Goal: Task Accomplishment & Management: Manage account settings

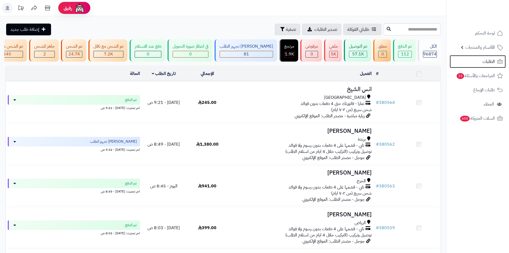
click at [468, 66] on link "الطلبات" at bounding box center [478, 61] width 56 height 13
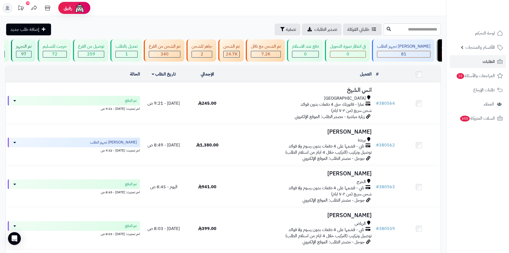
scroll to position [0, 0]
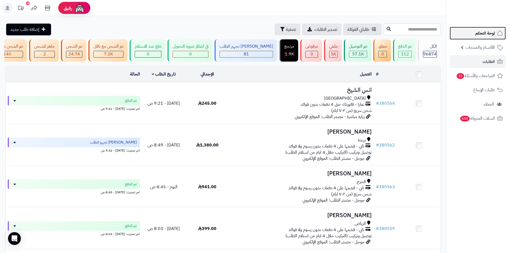
click at [487, 33] on span "لوحة التحكم" at bounding box center [485, 32] width 20 height 7
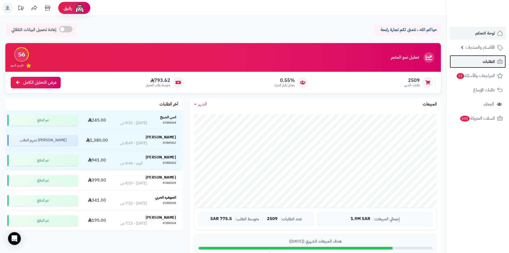
click at [474, 65] on link "الطلبات" at bounding box center [478, 61] width 56 height 13
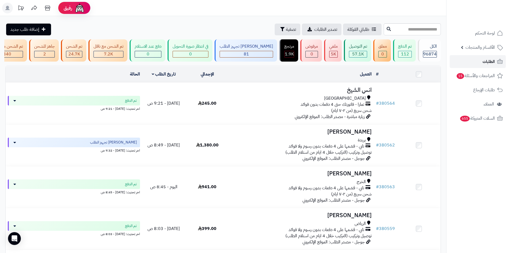
click at [475, 64] on link "الطلبات" at bounding box center [478, 61] width 56 height 13
click at [449, 67] on li "الطلبات" at bounding box center [478, 61] width 63 height 13
click at [460, 61] on link "الطلبات" at bounding box center [478, 61] width 56 height 13
click at [471, 58] on link "الطلبات" at bounding box center [478, 61] width 56 height 13
click at [458, 60] on link "الطلبات" at bounding box center [478, 61] width 56 height 13
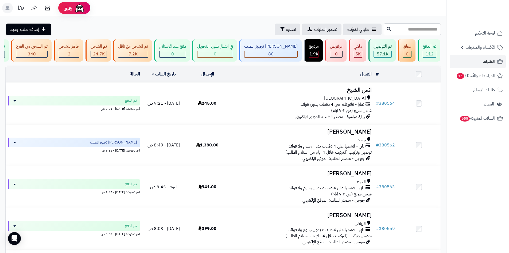
scroll to position [0, 0]
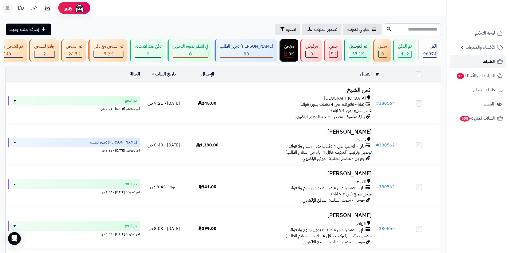
click at [489, 63] on span "الطلبات" at bounding box center [489, 61] width 12 height 7
click at [472, 65] on link "الطلبات" at bounding box center [478, 61] width 56 height 13
click at [465, 66] on link "الطلبات" at bounding box center [478, 61] width 56 height 13
click at [463, 63] on link "الطلبات" at bounding box center [478, 61] width 56 height 13
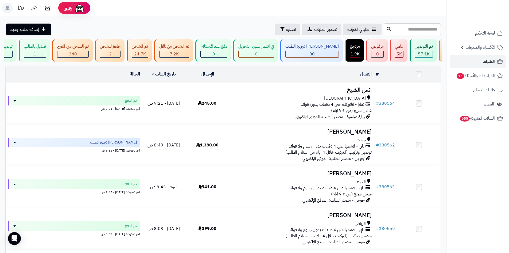
scroll to position [0, 0]
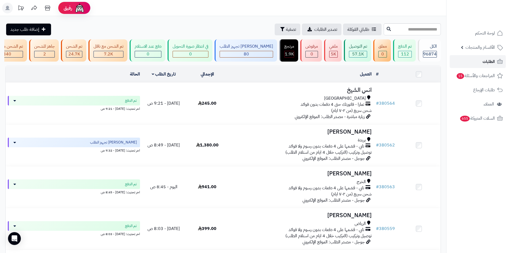
click at [468, 63] on link "الطلبات" at bounding box center [478, 61] width 56 height 13
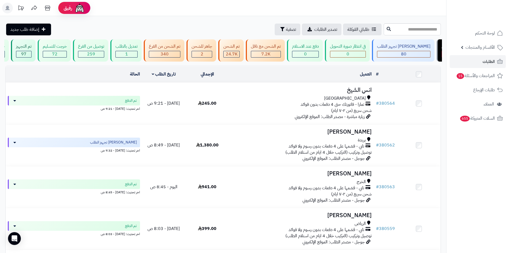
scroll to position [0, 0]
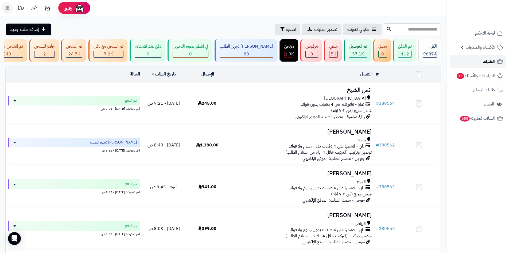
click at [458, 62] on link "الطلبات" at bounding box center [478, 61] width 56 height 13
click at [471, 62] on link "الطلبات" at bounding box center [478, 61] width 56 height 13
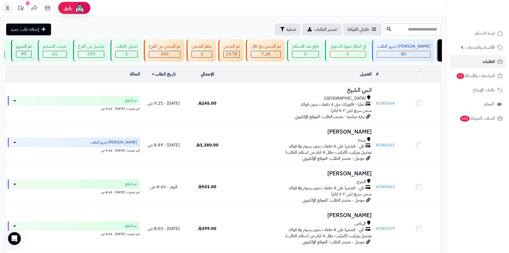
click at [457, 64] on link "الطلبات" at bounding box center [478, 61] width 56 height 13
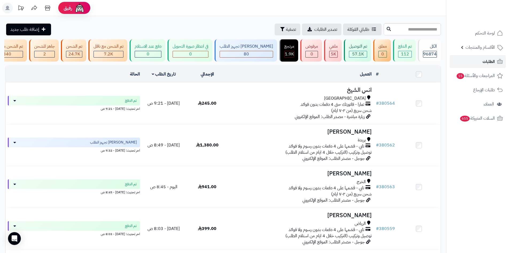
click at [461, 64] on link "الطلبات" at bounding box center [478, 61] width 56 height 13
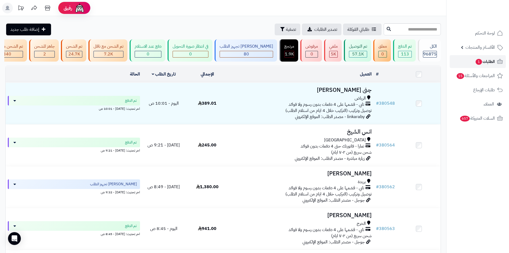
click at [471, 61] on link "الطلبات 1" at bounding box center [478, 61] width 56 height 13
click at [486, 61] on span "الطلبات 1" at bounding box center [485, 61] width 20 height 7
click at [468, 57] on link "الطلبات 1" at bounding box center [478, 61] width 56 height 13
click at [468, 67] on link "الطلبات 1" at bounding box center [478, 61] width 56 height 13
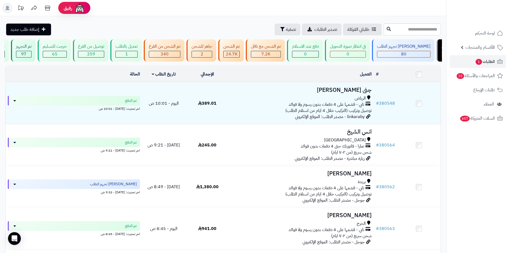
scroll to position [0, 0]
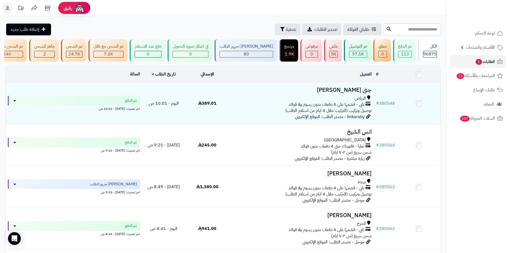
click at [460, 64] on link "الطلبات 1" at bounding box center [478, 61] width 56 height 13
click at [460, 57] on link "الطلبات 1" at bounding box center [478, 61] width 56 height 13
click at [473, 64] on link "الطلبات 1" at bounding box center [478, 61] width 56 height 13
click at [451, 59] on link "الطلبات 1" at bounding box center [478, 61] width 56 height 13
click at [472, 63] on link "الطلبات 1" at bounding box center [478, 61] width 56 height 13
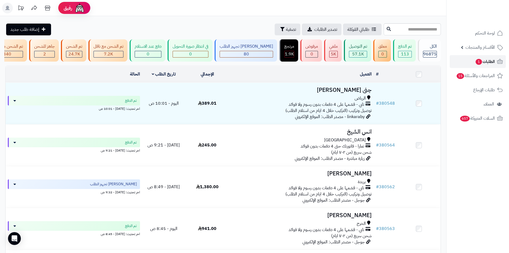
click at [476, 61] on span "1" at bounding box center [479, 62] width 6 height 6
click span "1"
click at [475, 63] on span "الطلبات 1" at bounding box center [485, 61] width 20 height 7
click at [467, 63] on link "الطلبات 1" at bounding box center [478, 61] width 56 height 13
click at [466, 63] on link "الطلبات 1" at bounding box center [478, 61] width 56 height 13
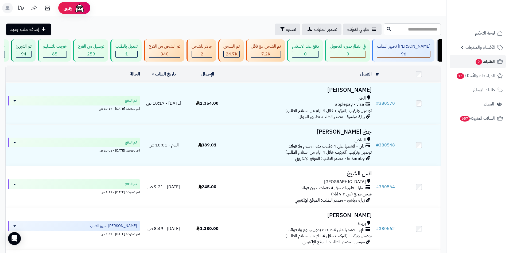
scroll to position [0, 0]
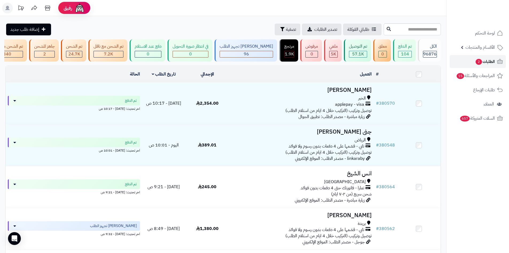
click at [460, 63] on link "الطلبات 2" at bounding box center [478, 61] width 56 height 13
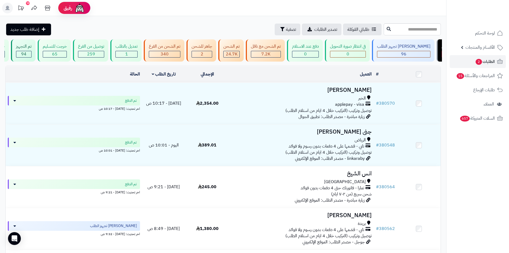
scroll to position [0, 0]
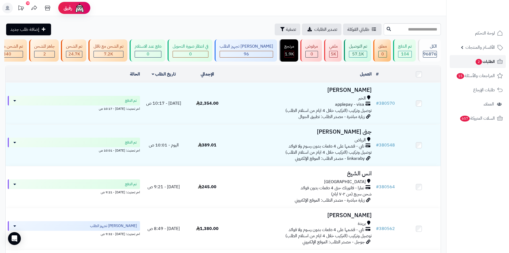
click at [472, 65] on link "الطلبات 2" at bounding box center [478, 61] width 56 height 13
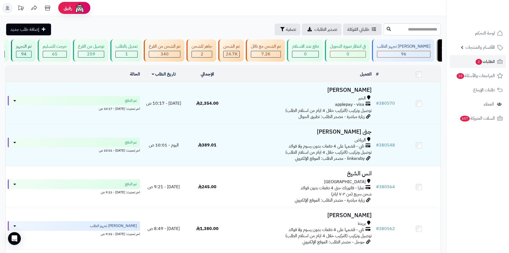
scroll to position [0, 0]
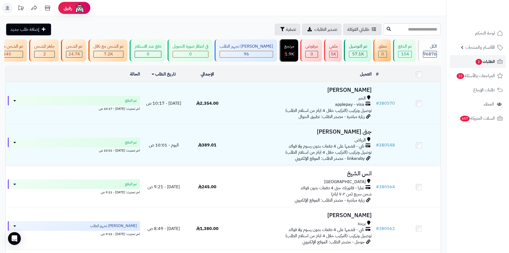
click at [475, 60] on span "الطلبات 2" at bounding box center [485, 61] width 20 height 7
click at [476, 65] on link "الطلبات 2" at bounding box center [478, 61] width 56 height 13
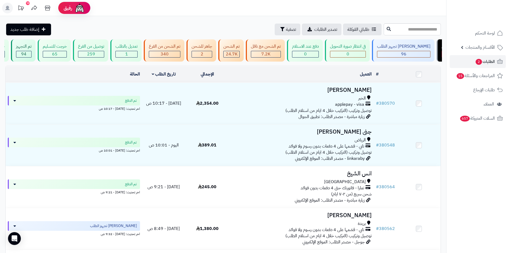
scroll to position [0, 0]
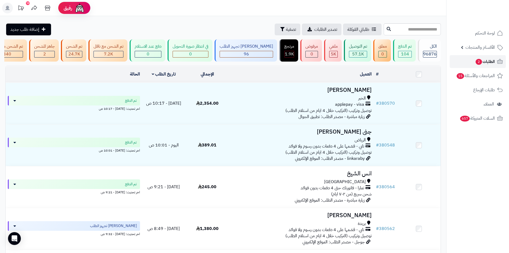
click at [459, 63] on link "الطلبات 2" at bounding box center [478, 61] width 56 height 13
click at [460, 61] on link "الطلبات 2" at bounding box center [478, 61] width 56 height 13
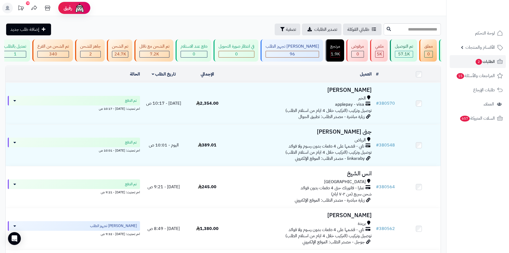
scroll to position [0, 0]
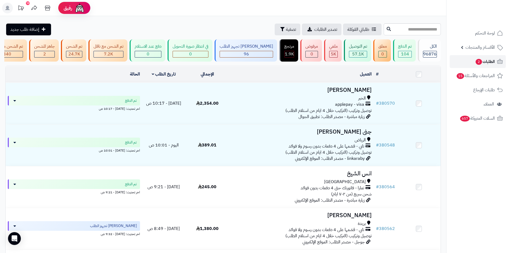
click at [475, 60] on span "الطلبات 2" at bounding box center [485, 61] width 20 height 7
click at [470, 63] on link "الطلبات 2" at bounding box center [478, 61] width 56 height 13
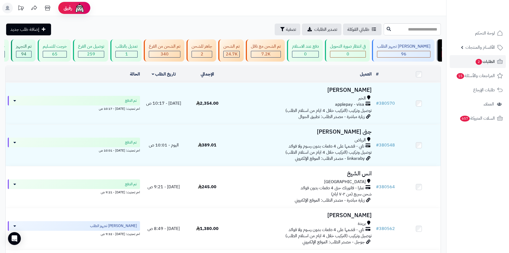
scroll to position [0, 0]
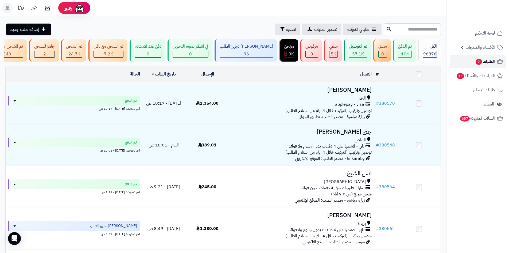
click at [465, 66] on link "الطلبات 2" at bounding box center [478, 61] width 56 height 13
click at [477, 58] on span "الطلبات 2" at bounding box center [485, 61] width 20 height 7
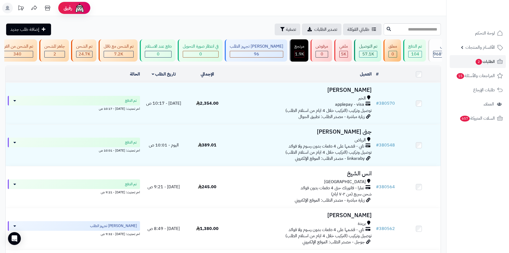
scroll to position [0, 0]
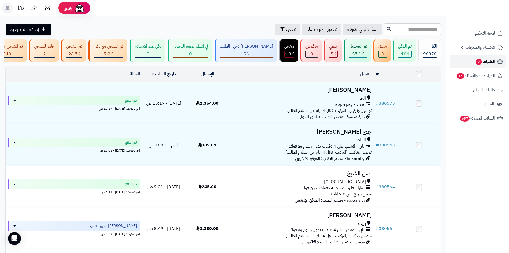
click at [467, 65] on link "الطلبات 2" at bounding box center [478, 61] width 56 height 13
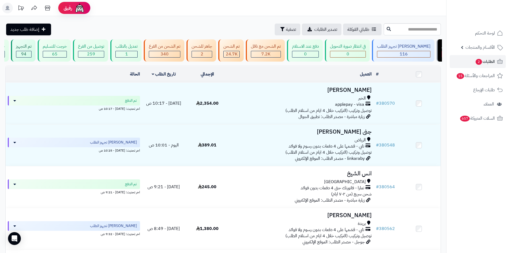
scroll to position [0, 0]
